Goal: Task Accomplishment & Management: Manage account settings

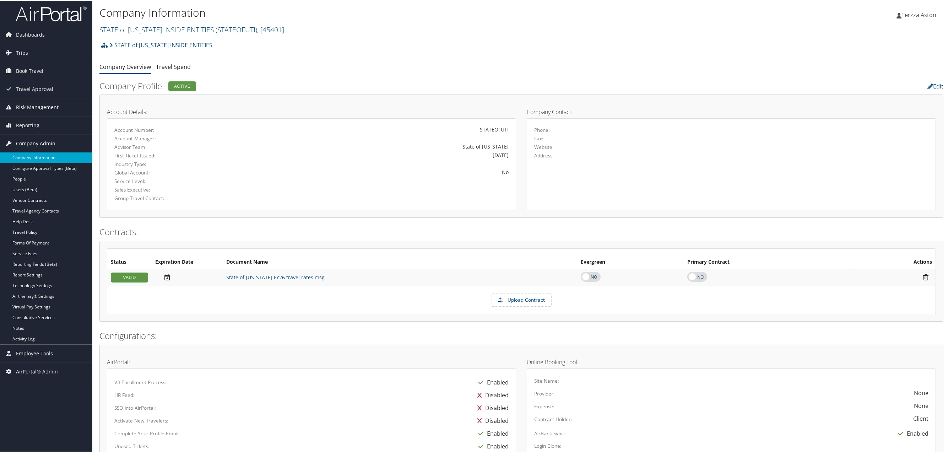
click at [38, 140] on span "Company Admin" at bounding box center [35, 143] width 39 height 18
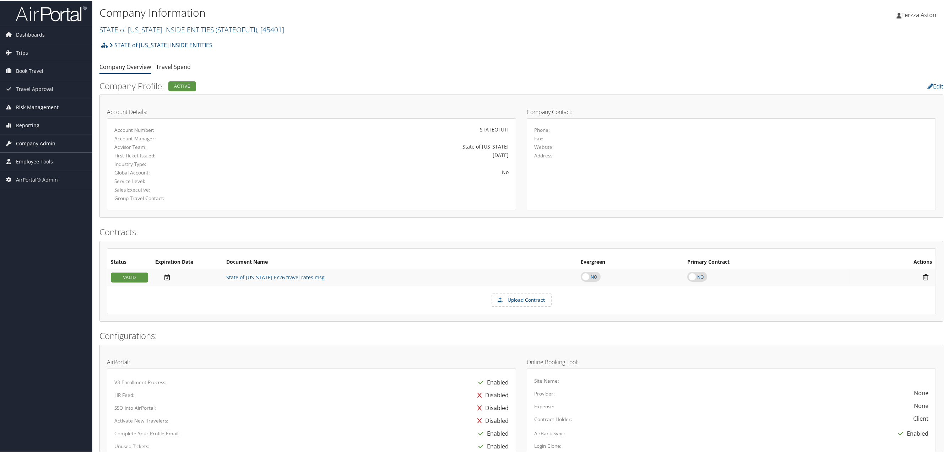
click at [38, 140] on span "Company Admin" at bounding box center [35, 143] width 39 height 18
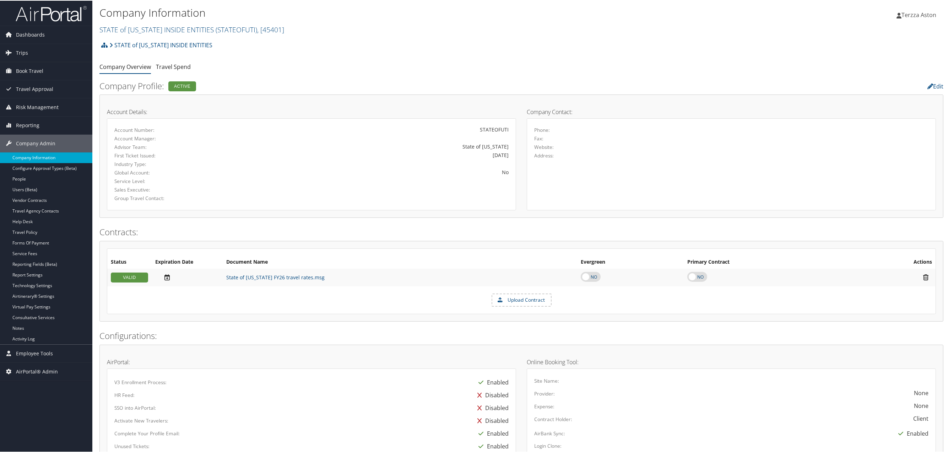
click at [41, 157] on link "Company Information" at bounding box center [46, 157] width 92 height 11
click at [156, 27] on link "STATE of UTAH INSIDE ENTITIES ( STATEOFUTI ) , [ 45401 ]" at bounding box center [191, 29] width 185 height 10
click at [135, 41] on input "search" at bounding box center [146, 42] width 93 height 13
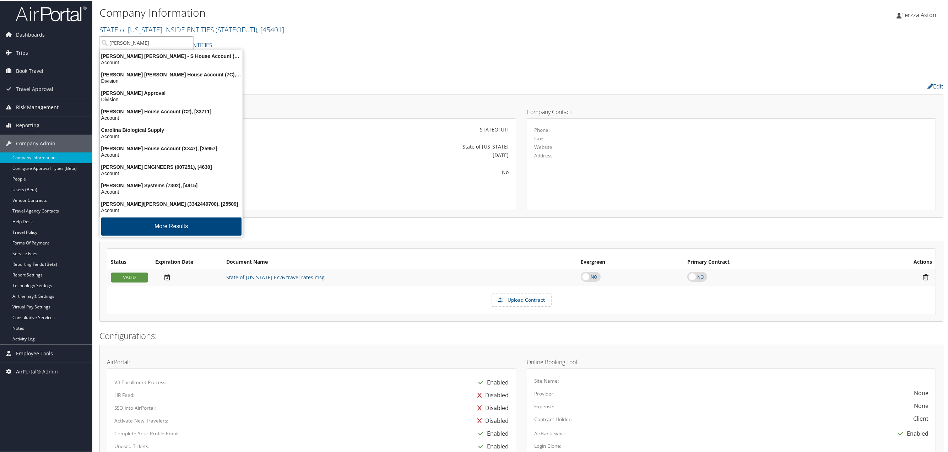
type input "carolla"
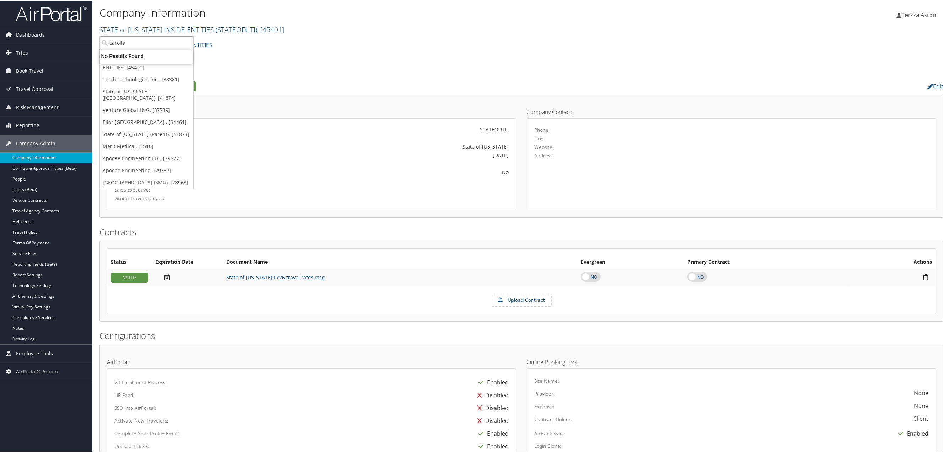
click at [142, 43] on input "carolla" at bounding box center [146, 42] width 93 height 13
click at [142, 43] on input "search" at bounding box center [146, 42] width 93 height 13
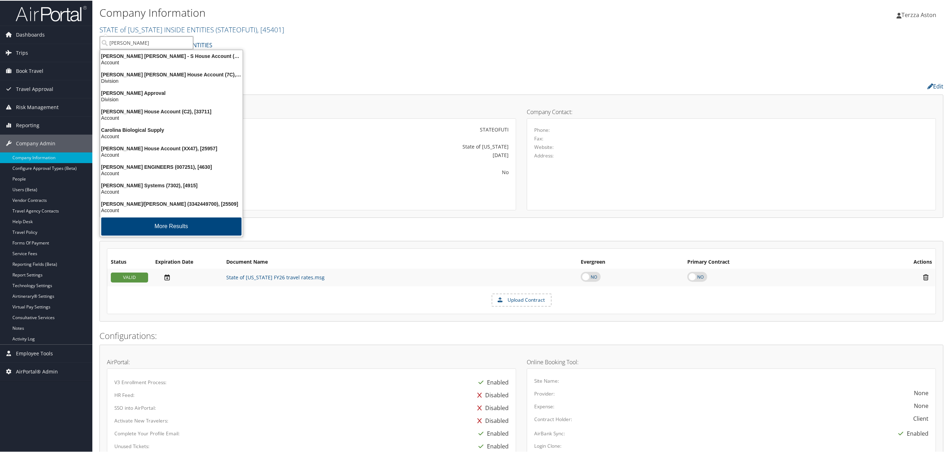
type input "caroll"
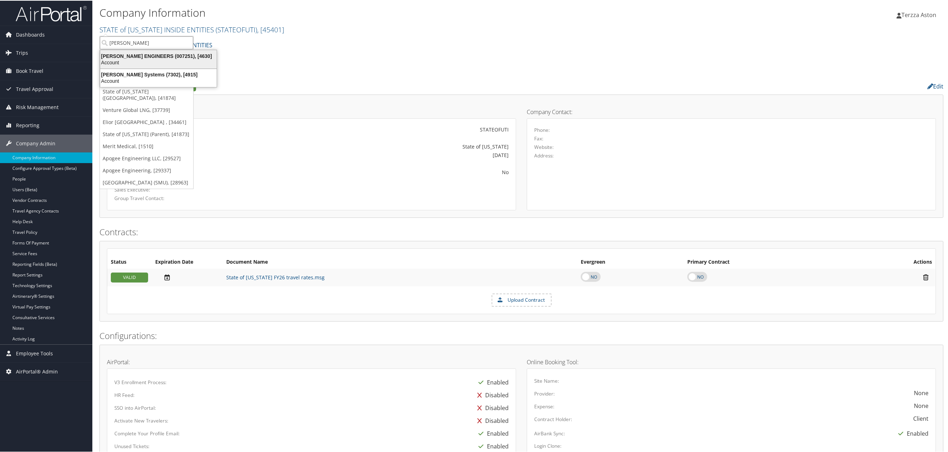
click at [141, 54] on div "CAROLLO ENGINEERS (007251), [4630]" at bounding box center [158, 55] width 125 height 6
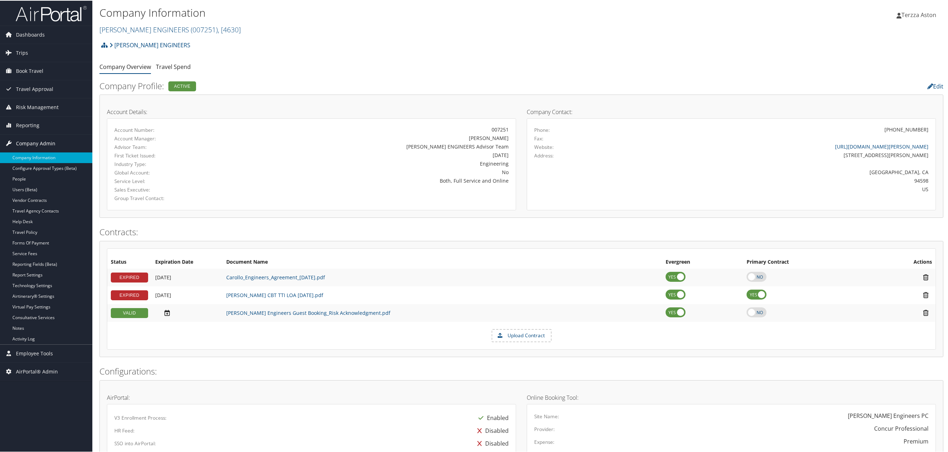
click at [33, 143] on span "Company Admin" at bounding box center [35, 143] width 39 height 18
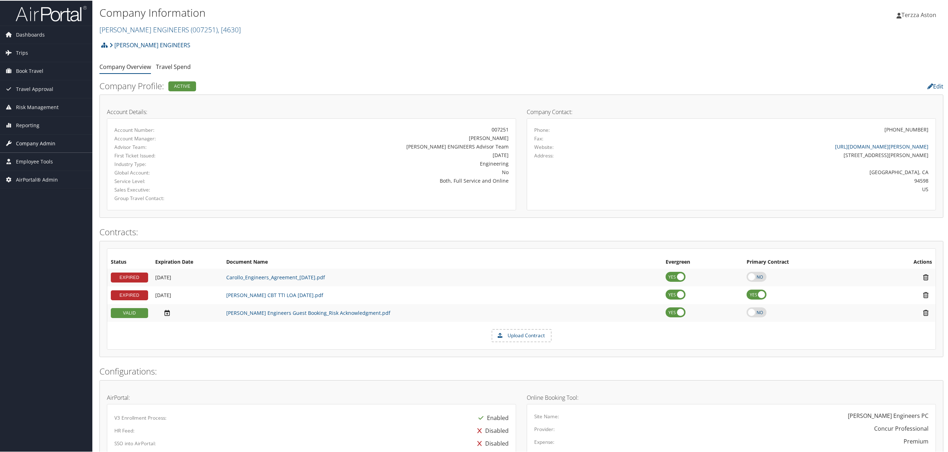
click at [35, 143] on span "Company Admin" at bounding box center [35, 143] width 39 height 18
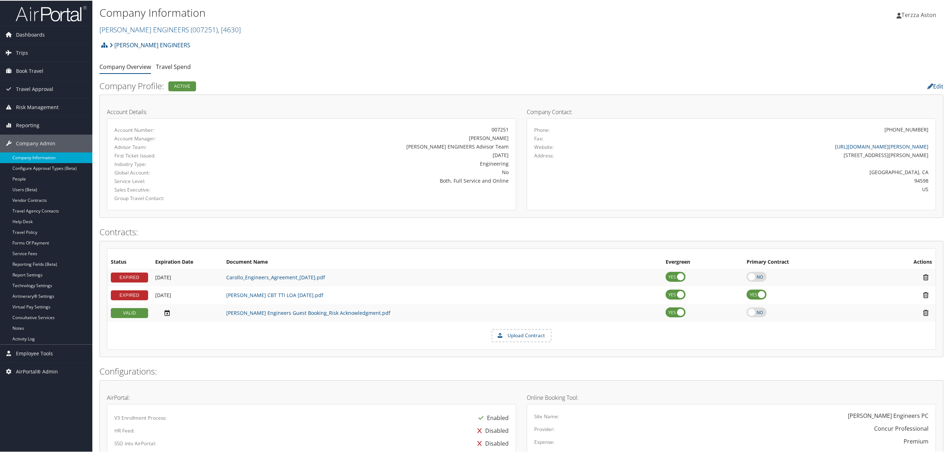
click at [39, 156] on link "Company Information" at bounding box center [46, 157] width 92 height 11
click at [112, 25] on link "CAROLLO ENGINEERS ( 007251 ) , [ 4630 ]" at bounding box center [169, 29] width 141 height 10
click at [113, 40] on input "search" at bounding box center [146, 42] width 93 height 13
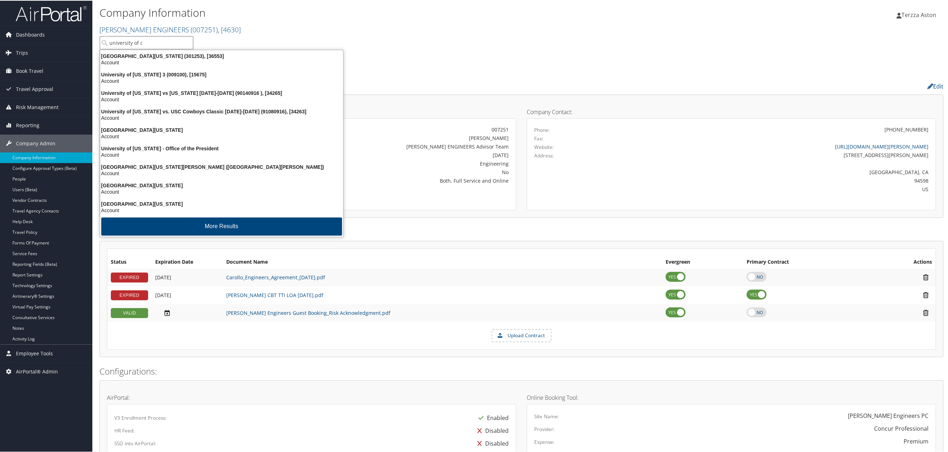
type input "university of co"
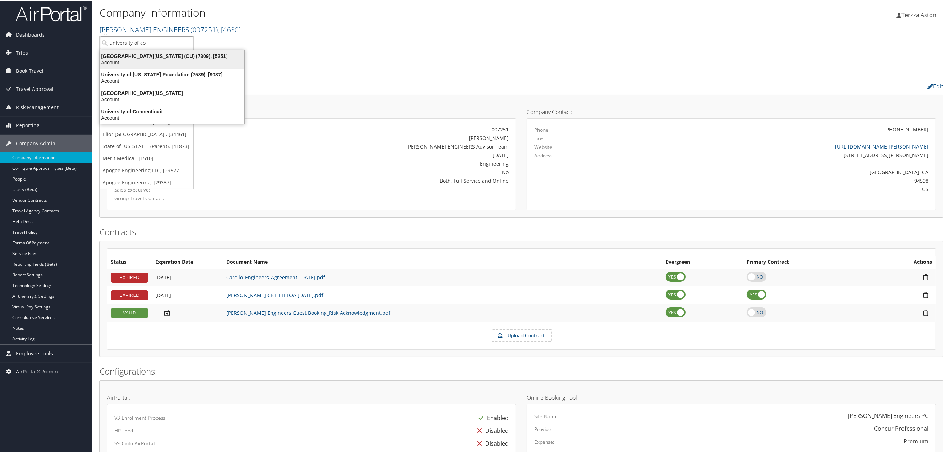
click at [154, 53] on div "University of Colorado (CU) (7309), [5251]" at bounding box center [172, 55] width 153 height 6
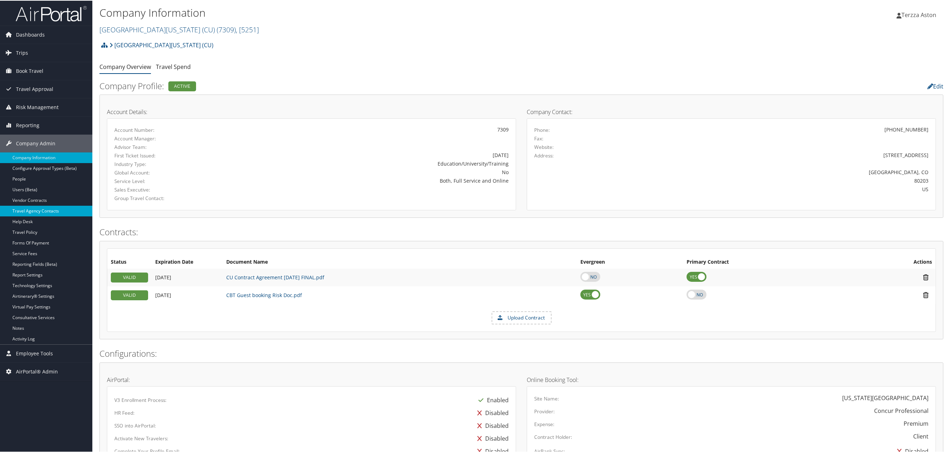
click at [40, 211] on link "Travel Agency Contacts" at bounding box center [46, 210] width 92 height 11
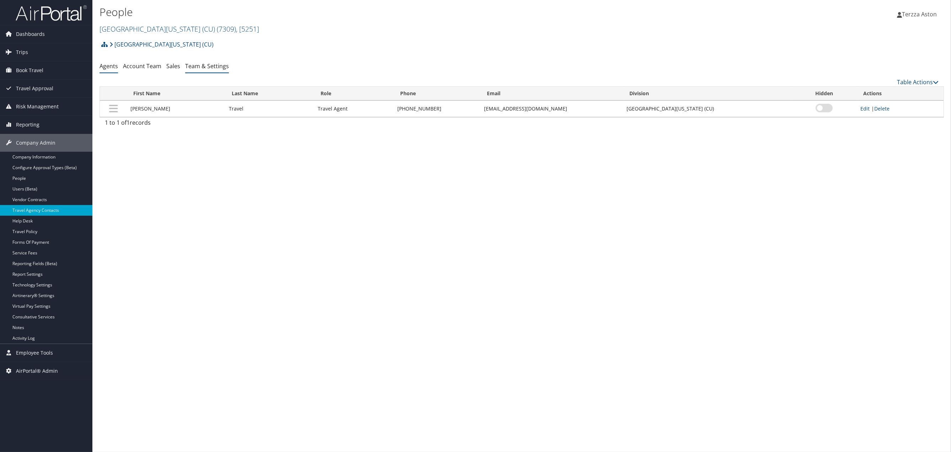
click at [210, 66] on link "Team & Settings" at bounding box center [207, 66] width 44 height 8
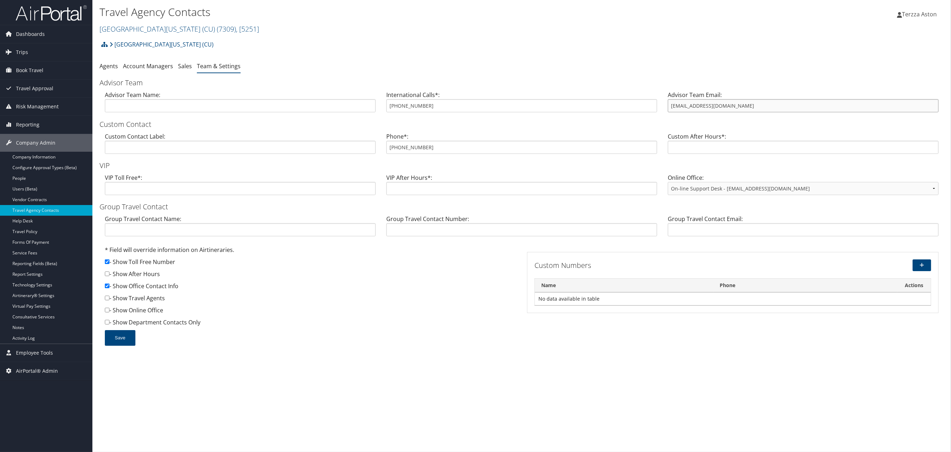
drag, startPoint x: 670, startPoint y: 109, endPoint x: 735, endPoint y: 102, distance: 65.3
click at [735, 102] on input "[EMAIL_ADDRESS][DOMAIN_NAME]" at bounding box center [803, 105] width 271 height 13
